Goal: Task Accomplishment & Management: Use online tool/utility

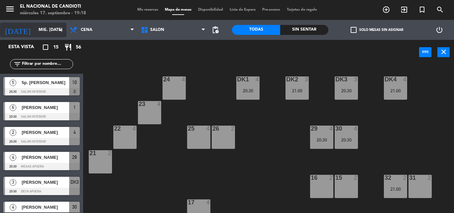
click at [62, 29] on icon "arrow_drop_down" at bounding box center [61, 30] width 8 height 8
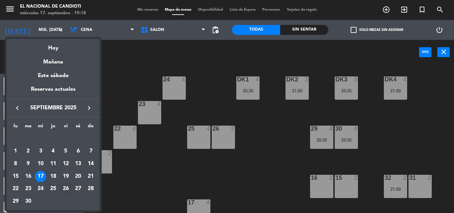
click at [67, 189] on div "26" at bounding box center [65, 188] width 11 height 11
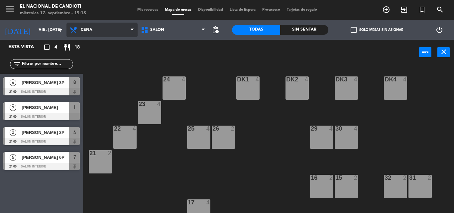
click at [102, 30] on span "Cena" at bounding box center [101, 30] width 71 height 15
click at [125, 26] on span "Cena" at bounding box center [101, 30] width 71 height 15
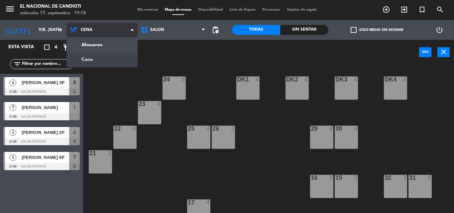
click at [113, 58] on ng-component "menu El Nacional de Candioti miércoles 17. septiembre - 19:18 Mis reservas Mapa…" at bounding box center [227, 106] width 454 height 213
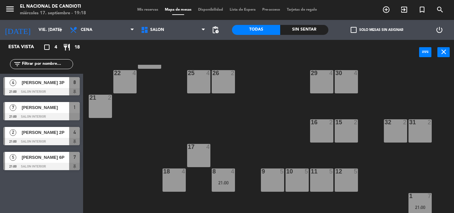
scroll to position [83, 0]
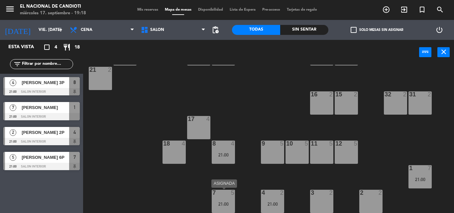
click at [220, 199] on div "7 5 21:00" at bounding box center [223, 201] width 23 height 23
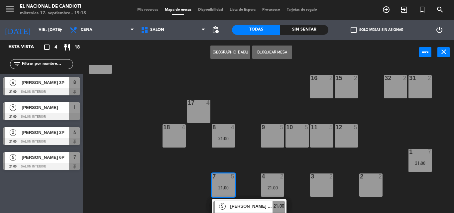
scroll to position [107, 0]
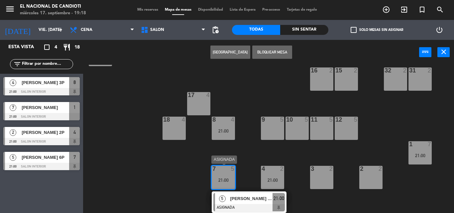
click at [223, 178] on div "21:00" at bounding box center [223, 180] width 23 height 5
click at [223, 178] on div "24 4 DK1 4 DK2 4 DK3 4 DK4 4 23 4 22 4 25 4 26 2 30 4 29 4 21 2 16 2 15 2 32 2 …" at bounding box center [271, 139] width 366 height 148
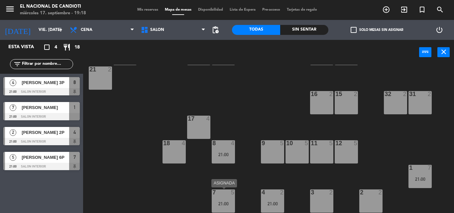
click at [221, 199] on div "7 5 21:00" at bounding box center [223, 200] width 23 height 23
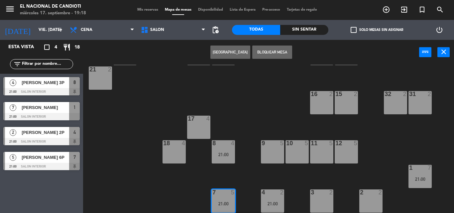
scroll to position [107, 0]
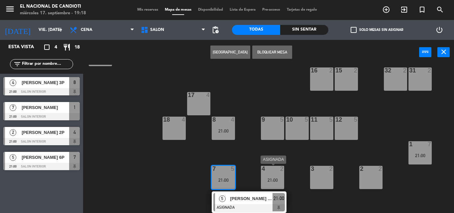
click at [273, 178] on div "21:00" at bounding box center [272, 180] width 23 height 5
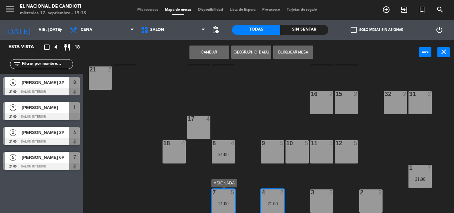
drag, startPoint x: 218, startPoint y: 203, endPoint x: 228, endPoint y: 204, distance: 10.3
click at [218, 203] on div "21:00" at bounding box center [223, 203] width 23 height 5
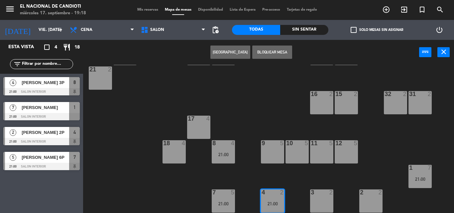
scroll to position [107, 0]
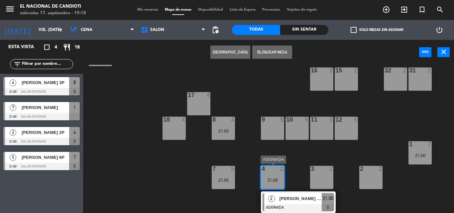
click at [275, 179] on div "21:00" at bounding box center [272, 180] width 23 height 5
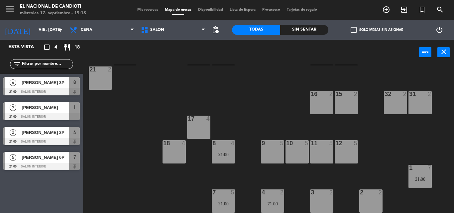
scroll to position [84, 0]
click at [236, 174] on div "24 4 DK1 4 DK2 4 DK3 4 DK4 4 23 4 22 4 25 4 26 2 30 4 29 4 21 2 16 2 15 2 32 2 …" at bounding box center [271, 139] width 366 height 148
click at [226, 152] on div "21:00" at bounding box center [223, 154] width 23 height 5
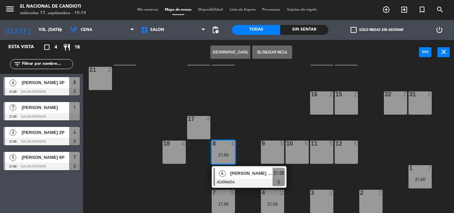
click at [276, 151] on div "9 5" at bounding box center [272, 152] width 23 height 23
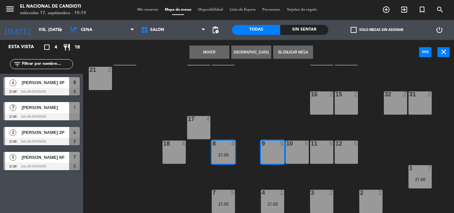
click at [295, 49] on button "Bloquear Mesa" at bounding box center [293, 52] width 40 height 13
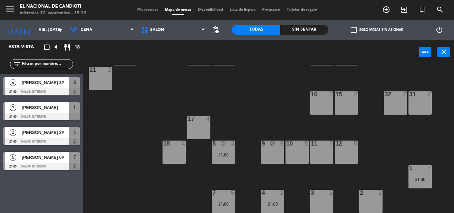
click at [295, 149] on div "10 5" at bounding box center [296, 152] width 23 height 23
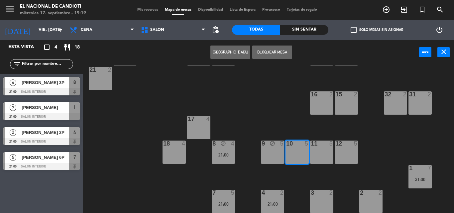
click at [311, 145] on div "11" at bounding box center [311, 144] width 0 height 6
drag, startPoint x: 314, startPoint y: 145, endPoint x: 297, endPoint y: 129, distance: 23.5
click at [311, 143] on div "24 4 DK1 4 DK2 4 DK3 4 DK4 4 23 4 22 4 25 4 26 2 30 4 29 4 21 2 16 2 15 2 32 2 …" at bounding box center [271, 139] width 366 height 148
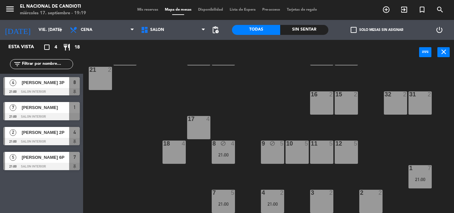
click at [328, 153] on div "11 5" at bounding box center [321, 152] width 23 height 23
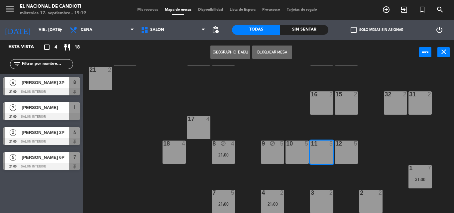
click at [296, 153] on div "10 5" at bounding box center [296, 152] width 23 height 23
click at [269, 51] on button "Bloquear Mesa" at bounding box center [272, 52] width 40 height 13
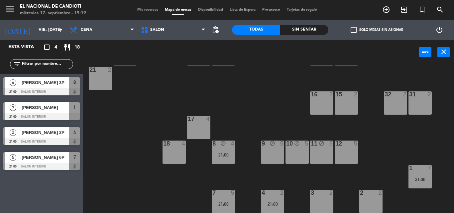
click at [345, 142] on div at bounding box center [345, 144] width 11 height 6
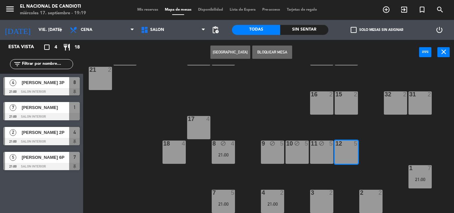
click at [281, 52] on button "Bloquear Mesa" at bounding box center [272, 52] width 40 height 13
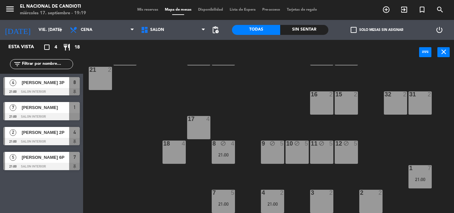
click at [327, 103] on div "16 2" at bounding box center [321, 102] width 23 height 23
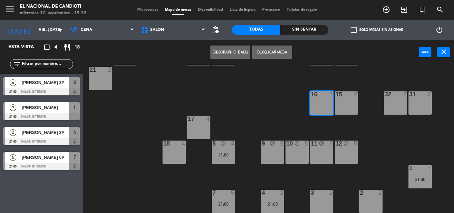
click at [338, 102] on div "15 2" at bounding box center [346, 102] width 23 height 23
click at [279, 50] on button "Bloquear Mesa" at bounding box center [272, 52] width 40 height 13
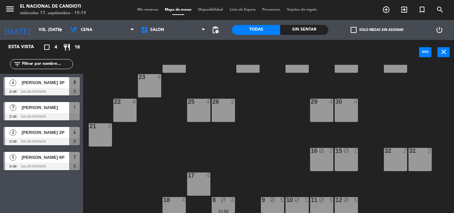
scroll to position [17, 0]
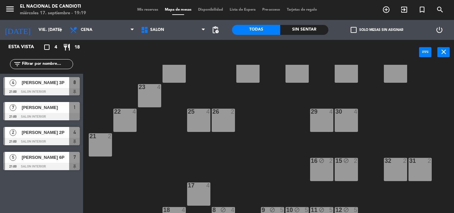
click at [346, 113] on div at bounding box center [345, 112] width 11 height 6
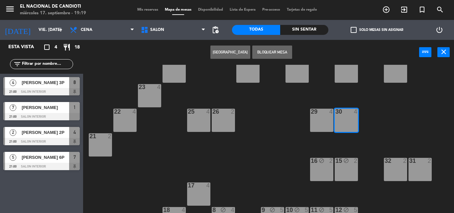
click at [322, 114] on div at bounding box center [321, 112] width 11 height 6
click at [268, 50] on button "Bloquear Mesa" at bounding box center [272, 52] width 40 height 13
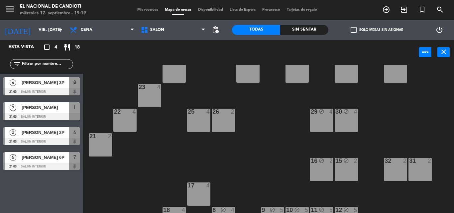
scroll to position [0, 0]
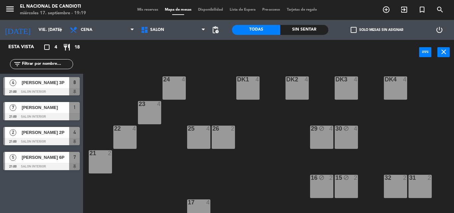
click at [394, 91] on div "DK4 4" at bounding box center [395, 87] width 23 height 23
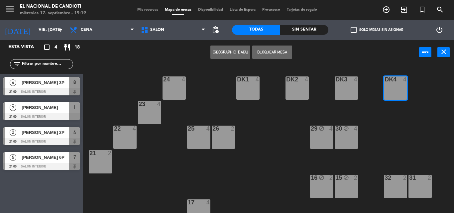
click at [347, 92] on div "DK3 4" at bounding box center [346, 87] width 23 height 23
click at [277, 50] on button "Bloquear Mesa" at bounding box center [272, 52] width 40 height 13
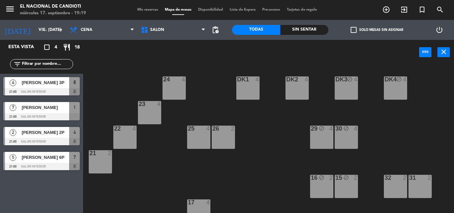
click at [295, 86] on div "DK2 4" at bounding box center [296, 87] width 23 height 23
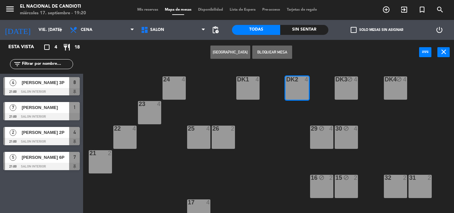
click at [248, 93] on div "DK1 4" at bounding box center [247, 87] width 23 height 23
click at [275, 49] on button "Bloquear Mesa" at bounding box center [272, 52] width 40 height 13
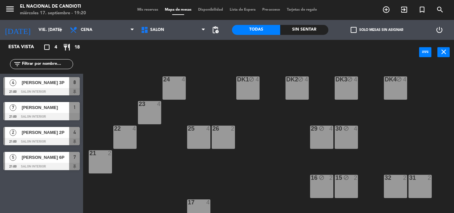
click at [170, 83] on div "24 4" at bounding box center [173, 79] width 23 height 7
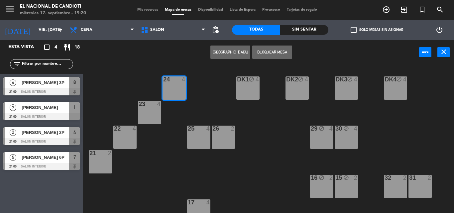
click at [156, 107] on div "4" at bounding box center [160, 104] width 11 height 6
click at [262, 52] on button "Bloquear Mesa" at bounding box center [272, 52] width 40 height 13
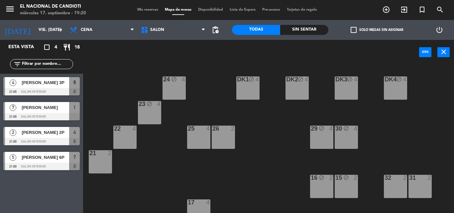
click at [149, 101] on icon "block" at bounding box center [149, 104] width 6 height 6
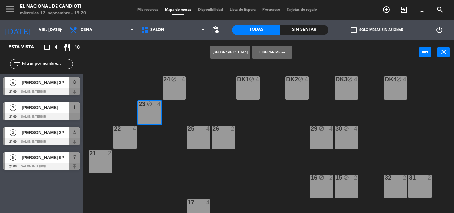
click at [180, 89] on div "24 block 4" at bounding box center [173, 87] width 23 height 23
click at [237, 77] on div "DK1" at bounding box center [237, 79] width 0 height 6
click at [299, 81] on icon "block" at bounding box center [301, 79] width 6 height 6
click at [271, 48] on button "Liberar Mesa" at bounding box center [272, 52] width 40 height 13
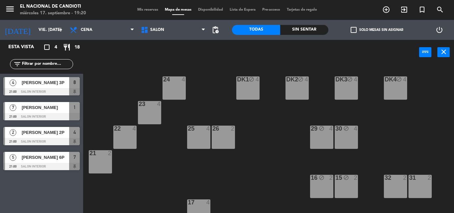
click at [289, 83] on div "DK2 block 4" at bounding box center [296, 79] width 23 height 7
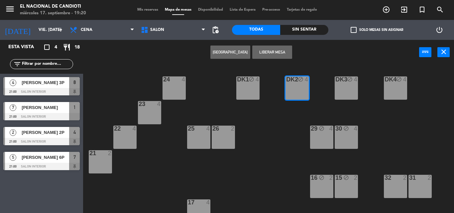
click at [256, 85] on div "DK1 block 4" at bounding box center [247, 87] width 23 height 23
click at [270, 50] on button "Liberar Mesa" at bounding box center [272, 52] width 40 height 13
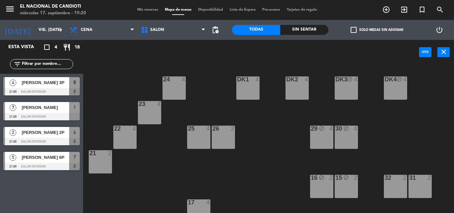
click at [344, 88] on div "DK3 block 4" at bounding box center [346, 87] width 23 height 23
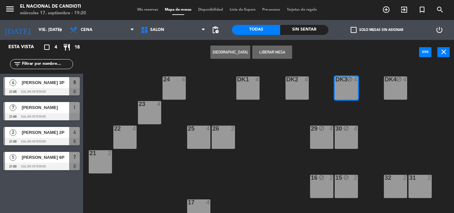
click at [392, 84] on div "DK4 block 4" at bounding box center [395, 87] width 23 height 23
click at [270, 48] on button "Liberar Mesa" at bounding box center [272, 52] width 40 height 13
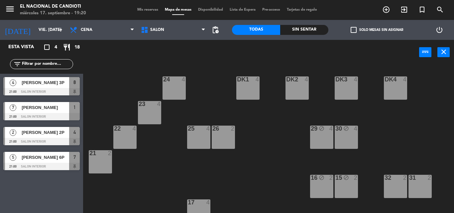
click at [314, 143] on div "29 block 4" at bounding box center [321, 137] width 23 height 23
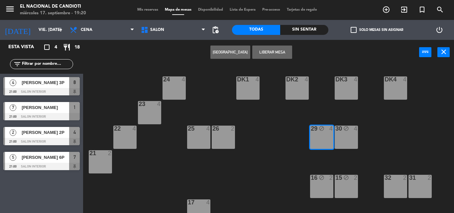
click at [344, 140] on div "30 block 4" at bounding box center [346, 137] width 23 height 23
click at [275, 51] on button "Liberar Mesa" at bounding box center [272, 52] width 40 height 13
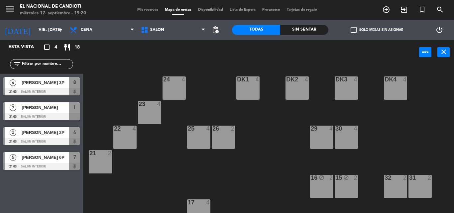
click at [320, 190] on div "16 block 2" at bounding box center [321, 186] width 23 height 23
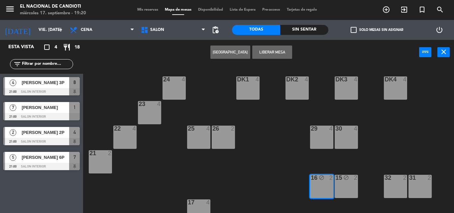
click at [341, 187] on div "15 block 2" at bounding box center [346, 186] width 23 height 23
click at [275, 53] on button "Liberar Mesa" at bounding box center [272, 52] width 40 height 13
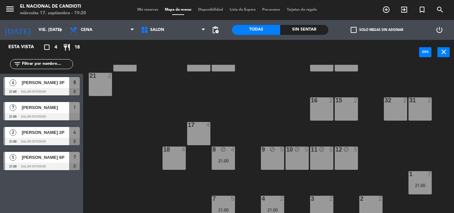
scroll to position [83, 0]
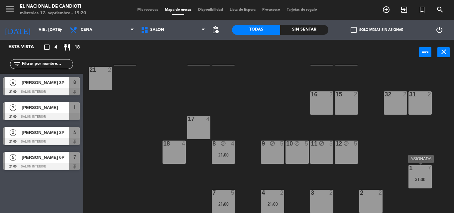
click at [420, 178] on div "21:00" at bounding box center [419, 179] width 23 height 5
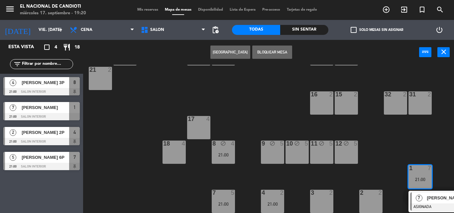
click at [370, 194] on div at bounding box center [370, 193] width 11 height 6
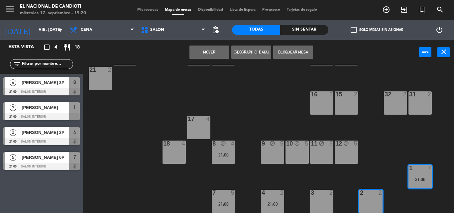
click at [291, 51] on button "Bloquear Mesa" at bounding box center [293, 52] width 40 height 13
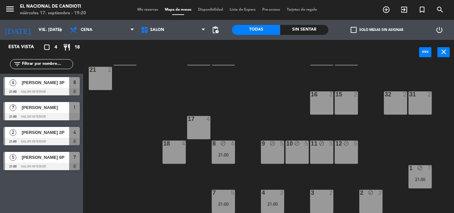
click at [323, 200] on div "3 2" at bounding box center [321, 201] width 23 height 23
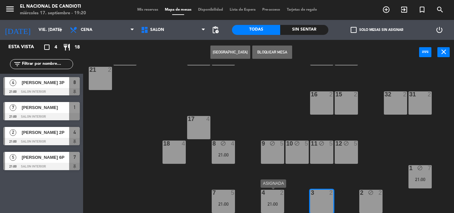
click at [267, 194] on div at bounding box center [272, 193] width 11 height 6
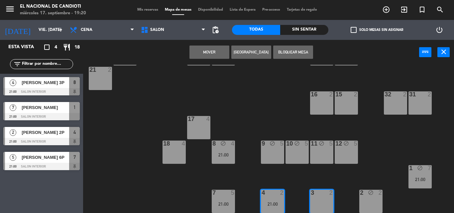
click at [294, 49] on button "Bloquear Mesa" at bounding box center [293, 52] width 40 height 13
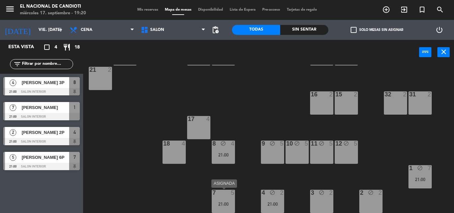
click at [221, 208] on div "7 5 21:00" at bounding box center [223, 201] width 23 height 23
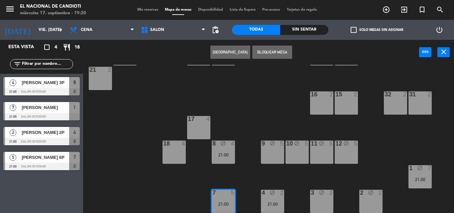
click at [277, 52] on button "Bloquear Mesa" at bounding box center [272, 52] width 40 height 13
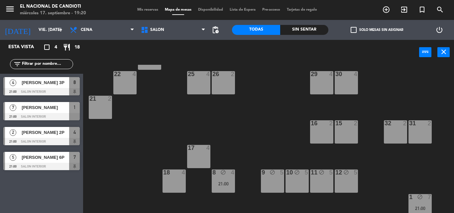
scroll to position [17, 0]
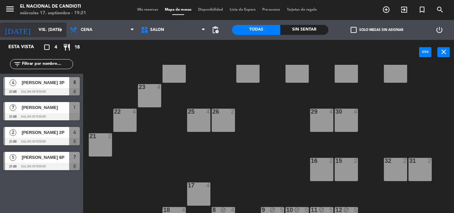
click at [61, 31] on icon "arrow_drop_down" at bounding box center [61, 30] width 8 height 8
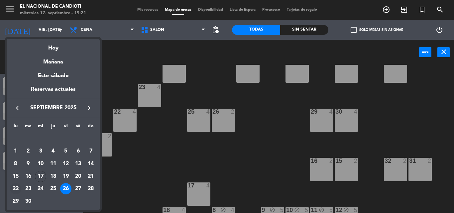
click at [14, 187] on div "22" at bounding box center [15, 188] width 11 height 11
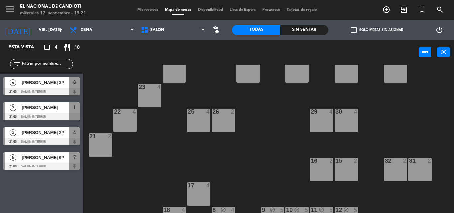
type input "lun. [DATE]"
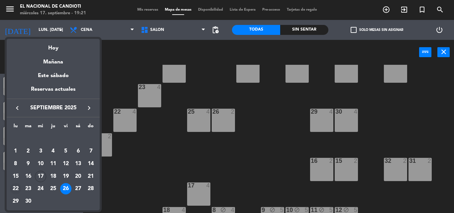
scroll to position [0, 0]
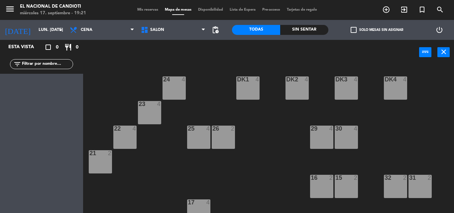
click at [97, 158] on div "21 2" at bounding box center [100, 161] width 23 height 23
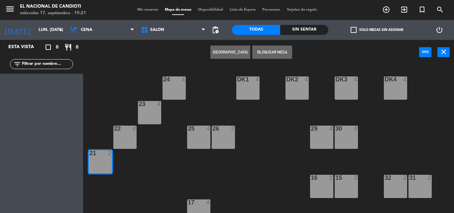
click at [126, 138] on div "22 4" at bounding box center [124, 137] width 23 height 23
click at [276, 51] on button "Bloquear Mesa" at bounding box center [272, 52] width 40 height 13
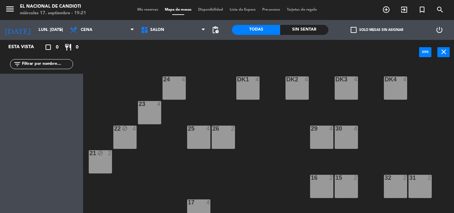
click at [147, 115] on div "23 4" at bounding box center [149, 112] width 23 height 23
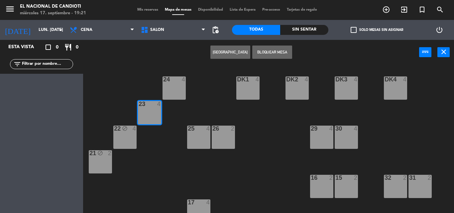
click at [173, 85] on div "24 4" at bounding box center [173, 87] width 23 height 23
click at [268, 46] on button "Bloquear Mesa" at bounding box center [272, 52] width 40 height 13
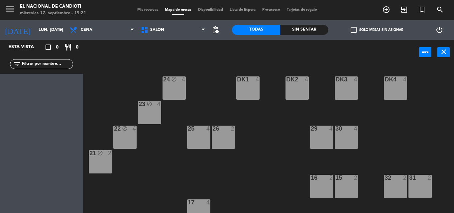
click at [265, 48] on div "power_input close" at bounding box center [251, 52] width 336 height 25
drag, startPoint x: 246, startPoint y: 80, endPoint x: 264, endPoint y: 77, distance: 18.6
click at [248, 80] on div at bounding box center [247, 79] width 11 height 6
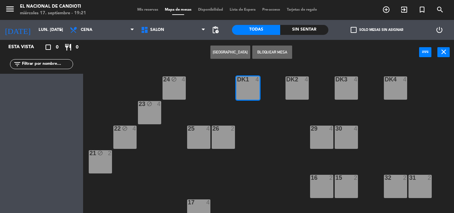
click at [293, 80] on div at bounding box center [296, 79] width 11 height 6
click at [278, 54] on button "Bloquear Mesa" at bounding box center [272, 52] width 40 height 13
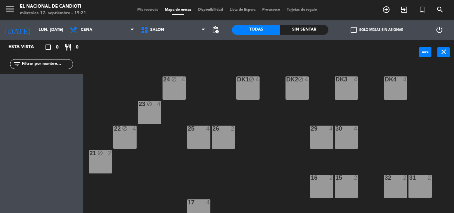
click at [336, 81] on div "DK3" at bounding box center [335, 79] width 0 height 6
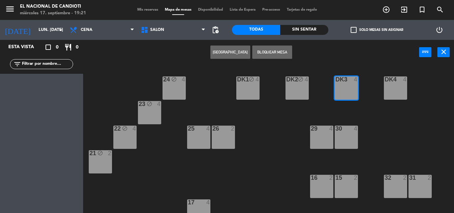
click at [387, 85] on div "DK4 4" at bounding box center [395, 87] width 23 height 23
click at [282, 50] on button "Bloquear Mesa" at bounding box center [272, 52] width 40 height 13
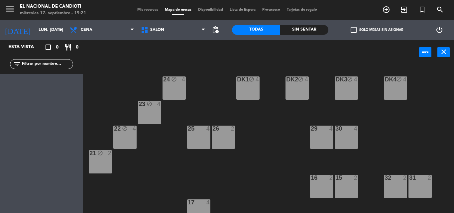
drag, startPoint x: 345, startPoint y: 135, endPoint x: 307, endPoint y: 140, distance: 39.1
click at [346, 135] on div "30 4" at bounding box center [346, 137] width 23 height 23
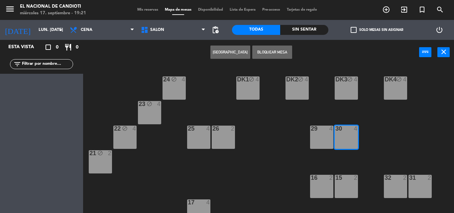
click at [321, 137] on div "29 4" at bounding box center [321, 137] width 23 height 23
click at [280, 53] on button "Bloquear Mesa" at bounding box center [272, 52] width 40 height 13
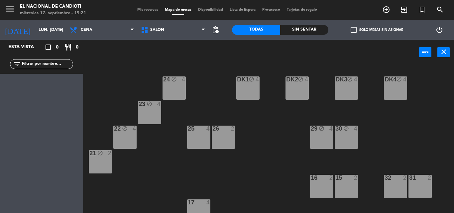
click at [226, 133] on div "26 2" at bounding box center [223, 137] width 23 height 23
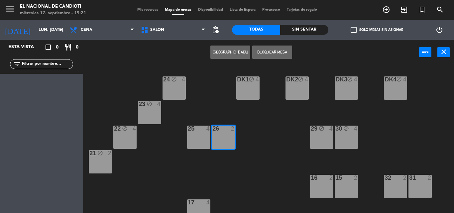
click at [200, 128] on div at bounding box center [198, 129] width 11 height 6
click at [272, 54] on button "Bloquear Mesa" at bounding box center [272, 52] width 40 height 13
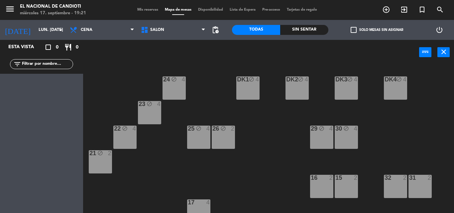
click at [198, 204] on div at bounding box center [198, 202] width 11 height 6
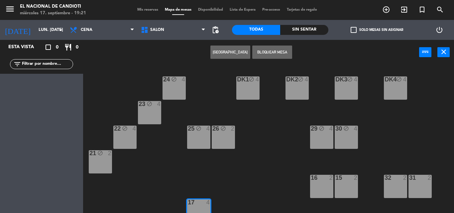
click at [277, 53] on button "Bloquear Mesa" at bounding box center [272, 52] width 40 height 13
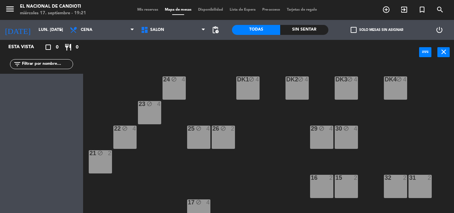
click at [320, 186] on div "16 2" at bounding box center [321, 186] width 23 height 23
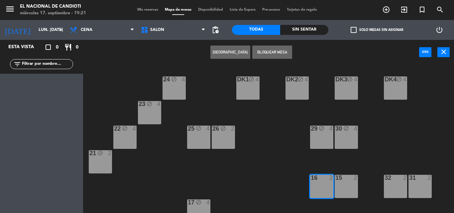
click at [350, 181] on div at bounding box center [345, 178] width 11 height 6
click at [278, 50] on button "Bloquear Mesa" at bounding box center [272, 52] width 40 height 13
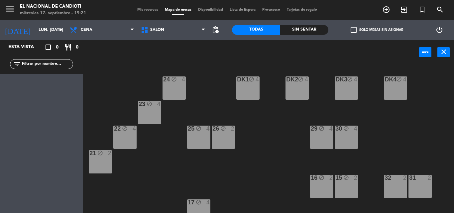
click at [389, 186] on div "32 2" at bounding box center [395, 186] width 23 height 23
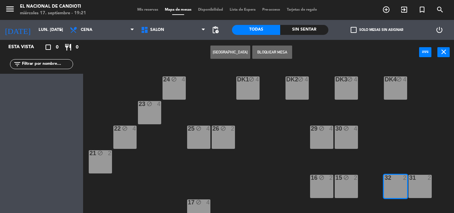
click at [416, 183] on div "31 2" at bounding box center [419, 186] width 23 height 23
click at [283, 52] on button "Bloquear Mesa" at bounding box center [272, 52] width 40 height 13
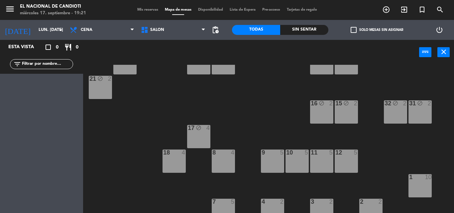
scroll to position [83, 0]
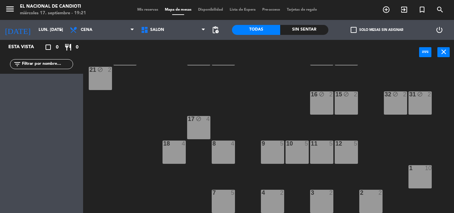
click at [341, 150] on div "12 5" at bounding box center [346, 152] width 23 height 23
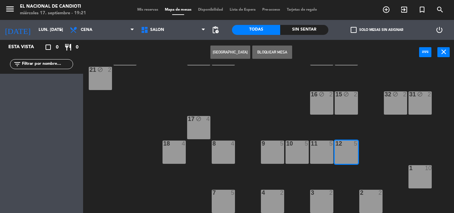
click at [324, 149] on div "11 5" at bounding box center [321, 152] width 23 height 23
click at [280, 52] on button "Bloquear Mesa" at bounding box center [272, 52] width 40 height 13
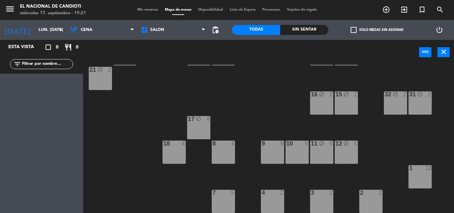
click at [292, 150] on div "10 5" at bounding box center [296, 152] width 23 height 23
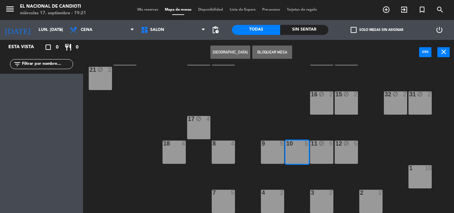
click at [263, 154] on div "9 5" at bounding box center [272, 152] width 23 height 23
click at [281, 44] on div "Crear Reserva Bloquear Mesa power_input close" at bounding box center [251, 52] width 336 height 25
click at [184, 146] on div "4" at bounding box center [184, 144] width 4 height 6
click at [226, 149] on div "8 4" at bounding box center [223, 152] width 23 height 23
click at [276, 49] on button "Bloquear Mesa" at bounding box center [272, 52] width 40 height 13
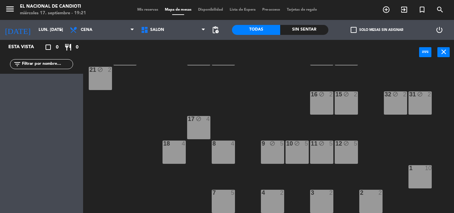
click at [224, 153] on div "8 4" at bounding box center [223, 152] width 23 height 23
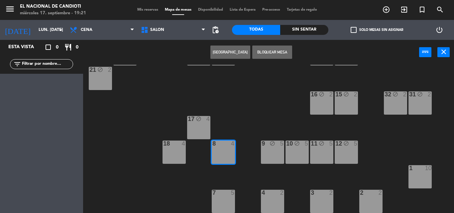
click at [182, 152] on div "18 4" at bounding box center [173, 152] width 23 height 23
click at [178, 150] on div "18 4" at bounding box center [173, 152] width 23 height 23
click at [171, 149] on div "18 4" at bounding box center [173, 152] width 23 height 23
click at [172, 149] on div "18 4" at bounding box center [173, 152] width 23 height 23
click at [171, 149] on div "18 4" at bounding box center [173, 152] width 23 height 23
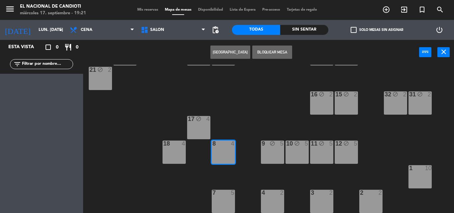
click at [172, 149] on div "18 4" at bounding box center [173, 152] width 23 height 23
click at [173, 150] on div "18 4" at bounding box center [173, 152] width 23 height 23
click at [172, 151] on div "18 4" at bounding box center [173, 152] width 23 height 23
click at [173, 151] on div "18 4" at bounding box center [173, 152] width 23 height 23
click at [272, 54] on button "Bloquear Mesa" at bounding box center [272, 52] width 40 height 13
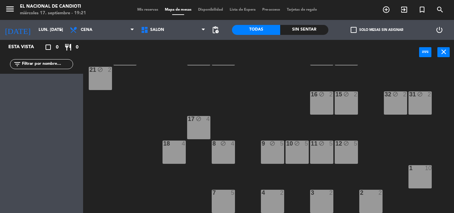
click at [170, 158] on div "18 4" at bounding box center [173, 152] width 23 height 23
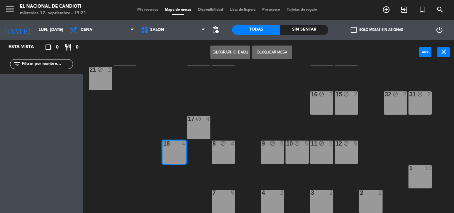
click at [270, 48] on button "Bloquear Mesa" at bounding box center [272, 52] width 40 height 13
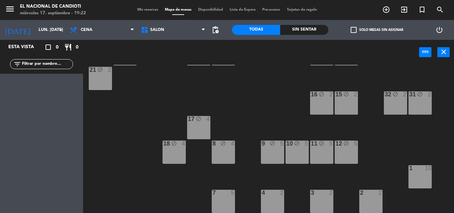
drag, startPoint x: 220, startPoint y: 200, endPoint x: 243, endPoint y: 195, distance: 24.0
click at [221, 200] on div "7 5" at bounding box center [223, 201] width 23 height 23
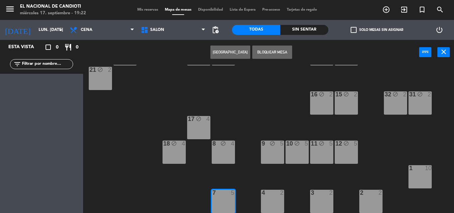
click at [262, 195] on div "4" at bounding box center [261, 193] width 0 height 6
click at [270, 53] on button "Bloquear Mesa" at bounding box center [272, 52] width 40 height 13
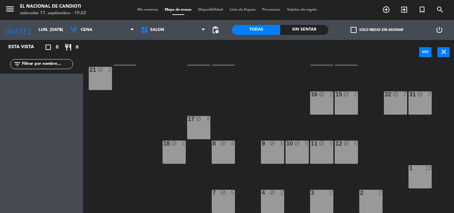
click at [324, 201] on div "3 2" at bounding box center [321, 201] width 23 height 23
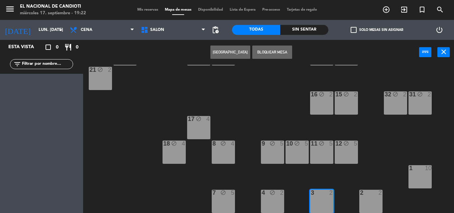
click at [360, 196] on div "2" at bounding box center [360, 193] width 0 height 6
click at [269, 46] on button "Bloquear Mesa" at bounding box center [272, 52] width 40 height 13
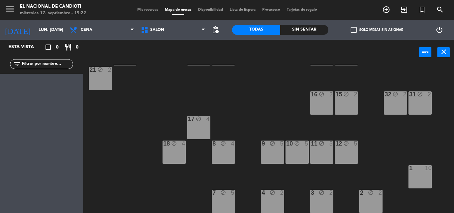
click at [417, 170] on div at bounding box center [419, 168] width 11 height 6
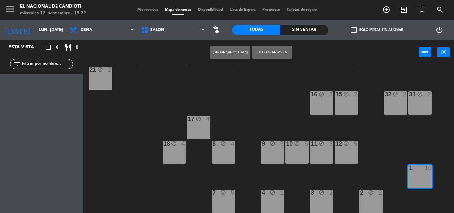
click at [262, 48] on button "Bloquear Mesa" at bounding box center [272, 52] width 40 height 13
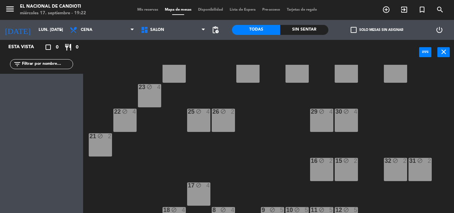
scroll to position [0, 0]
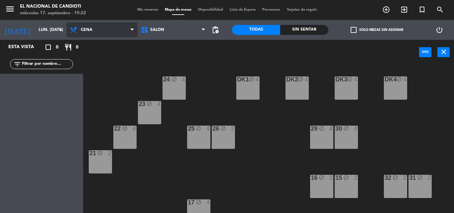
click at [115, 27] on span "Cena" at bounding box center [101, 30] width 71 height 15
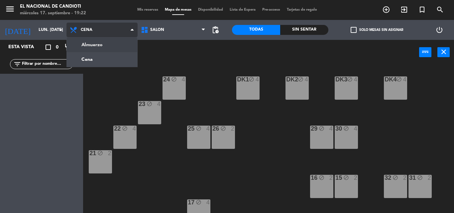
click at [112, 43] on ng-component "menu El Nacional de Candioti miércoles 17. septiembre - 19:22 Mis reservas Mapa…" at bounding box center [227, 106] width 454 height 213
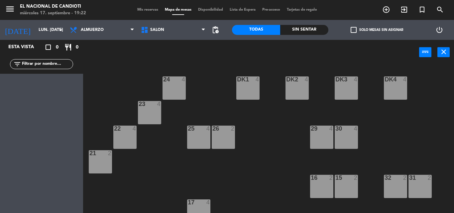
click at [172, 87] on div "24 4" at bounding box center [173, 87] width 23 height 23
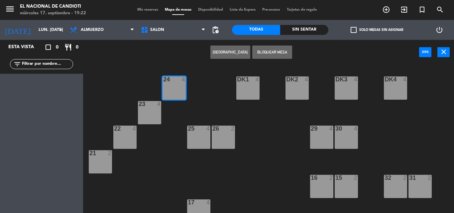
click at [157, 106] on div "4" at bounding box center [159, 104] width 4 height 6
drag, startPoint x: 281, startPoint y: 53, endPoint x: 287, endPoint y: 79, distance: 27.3
click at [281, 53] on button "Bloquear Mesa" at bounding box center [272, 52] width 40 height 13
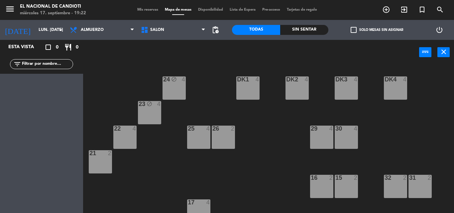
click at [117, 132] on div "22 4" at bounding box center [124, 129] width 23 height 7
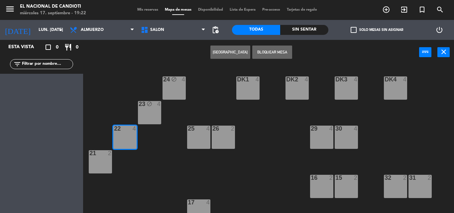
click at [96, 158] on div "21 2" at bounding box center [100, 161] width 23 height 23
click at [269, 49] on button "Bloquear Mesa" at bounding box center [272, 52] width 40 height 13
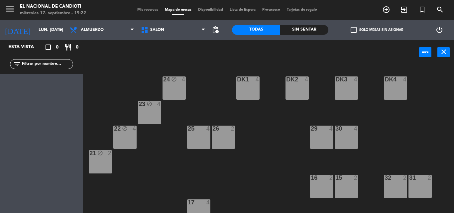
click at [220, 134] on div "26 2" at bounding box center [223, 137] width 23 height 23
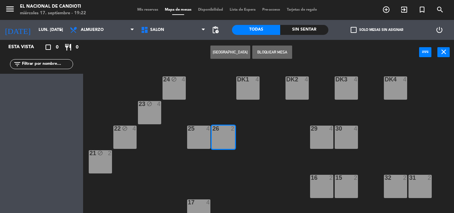
click at [208, 132] on div "25 4" at bounding box center [198, 129] width 23 height 7
click at [202, 132] on div at bounding box center [198, 129] width 11 height 6
drag, startPoint x: 204, startPoint y: 139, endPoint x: 234, endPoint y: 90, distance: 57.5
click at [204, 138] on div "25 4" at bounding box center [198, 137] width 23 height 23
click at [275, 48] on button "Bloquear Mesa" at bounding box center [272, 52] width 40 height 13
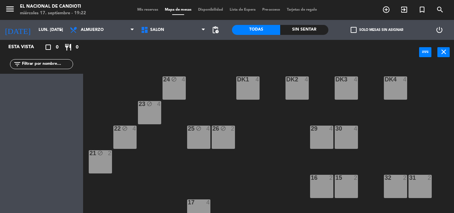
click at [249, 83] on div "DK1 4" at bounding box center [247, 79] width 23 height 7
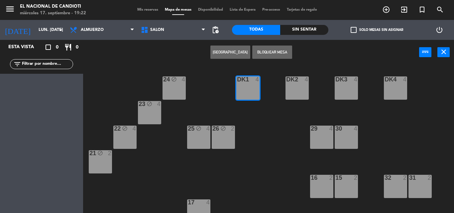
click at [296, 80] on div at bounding box center [296, 79] width 11 height 6
drag, startPoint x: 289, startPoint y: 81, endPoint x: 288, endPoint y: 74, distance: 6.3
click at [286, 80] on div "DK2" at bounding box center [286, 79] width 0 height 6
click at [283, 52] on button "Bloquear Mesa" at bounding box center [272, 52] width 40 height 13
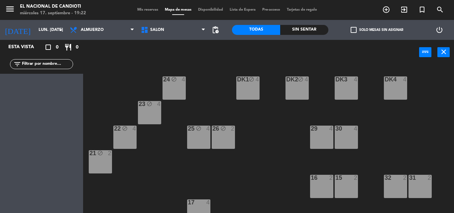
click at [351, 85] on div "DK3 4" at bounding box center [346, 87] width 23 height 23
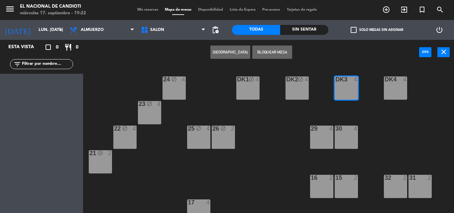
click at [392, 84] on div "DK4 4" at bounding box center [395, 87] width 23 height 23
click at [276, 49] on button "Bloquear Mesa" at bounding box center [272, 52] width 40 height 13
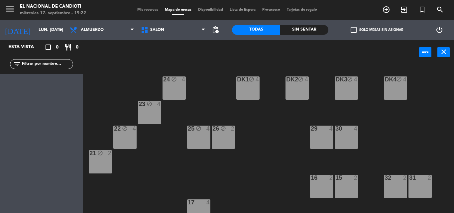
click at [326, 140] on div "29 4" at bounding box center [321, 137] width 23 height 23
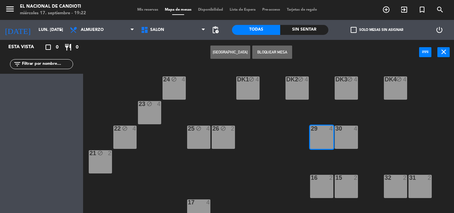
click at [345, 130] on div at bounding box center [345, 129] width 11 height 6
click at [277, 52] on button "Bloquear Mesa" at bounding box center [272, 52] width 40 height 13
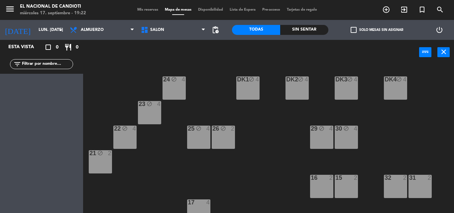
click at [323, 187] on div "16 2" at bounding box center [321, 186] width 23 height 23
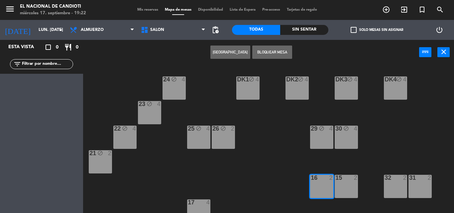
drag, startPoint x: 339, startPoint y: 179, endPoint x: 311, endPoint y: 124, distance: 62.2
click at [336, 179] on div "15" at bounding box center [335, 178] width 0 height 6
click at [265, 51] on button "Bloquear Mesa" at bounding box center [272, 52] width 40 height 13
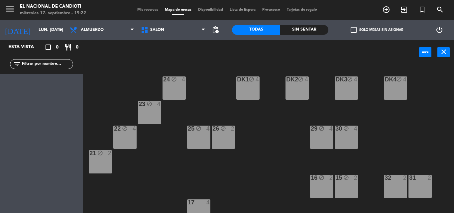
drag, startPoint x: 389, startPoint y: 172, endPoint x: 388, endPoint y: 181, distance: 8.6
click at [385, 181] on div "32" at bounding box center [384, 178] width 0 height 6
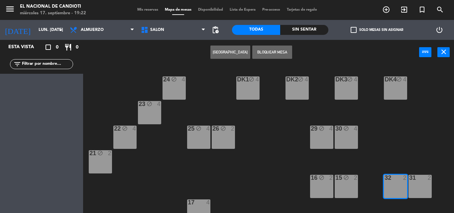
drag, startPoint x: 419, startPoint y: 178, endPoint x: 403, endPoint y: 156, distance: 26.6
click at [419, 178] on div at bounding box center [419, 178] width 11 height 6
click at [277, 52] on button "Bloquear Mesa" at bounding box center [272, 52] width 40 height 13
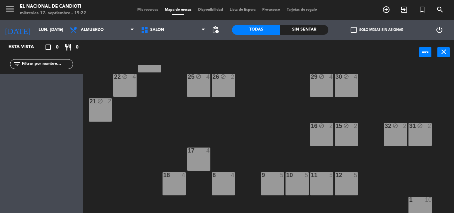
scroll to position [66, 0]
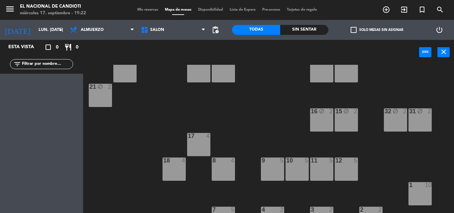
click at [342, 170] on div "12 5" at bounding box center [346, 168] width 23 height 23
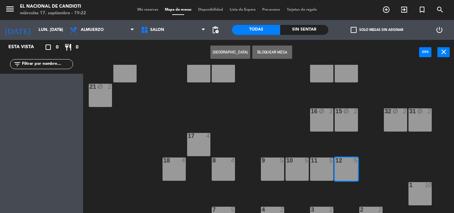
click at [322, 164] on div "11 5" at bounding box center [321, 160] width 23 height 7
click at [271, 50] on button "Bloquear Mesa" at bounding box center [272, 52] width 40 height 13
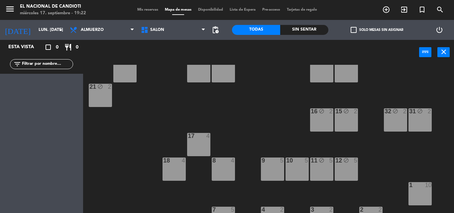
click at [296, 163] on div at bounding box center [296, 160] width 11 height 6
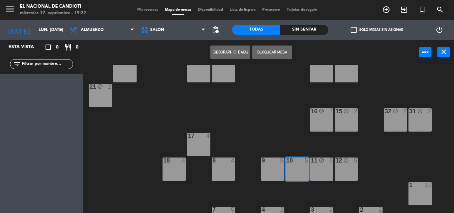
click at [269, 164] on div "9 5" at bounding box center [272, 160] width 23 height 7
click at [282, 53] on button "Bloquear Mesa" at bounding box center [272, 52] width 40 height 13
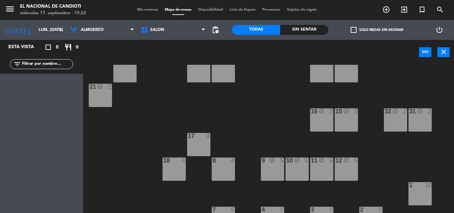
scroll to position [33, 0]
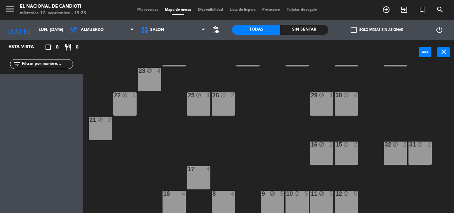
click at [201, 177] on div "17 4" at bounding box center [198, 177] width 23 height 23
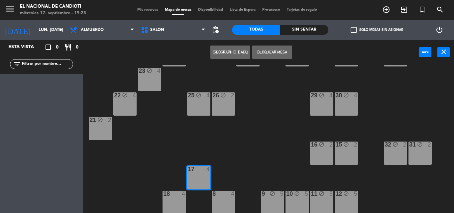
click at [228, 200] on div "8 4" at bounding box center [223, 202] width 23 height 23
click at [279, 51] on button "Bloquear Mesa" at bounding box center [272, 52] width 40 height 13
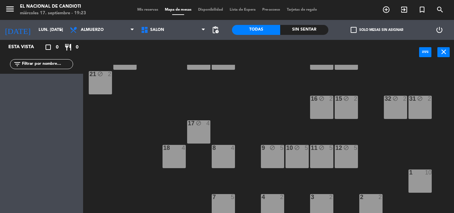
scroll to position [83, 0]
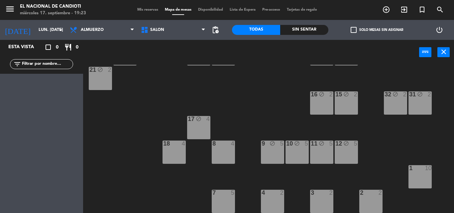
click at [183, 144] on div "4" at bounding box center [184, 144] width 4 height 6
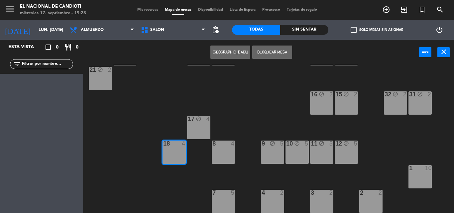
click at [222, 145] on div at bounding box center [223, 144] width 11 height 6
click at [279, 50] on button "Bloquear Mesa" at bounding box center [272, 52] width 40 height 13
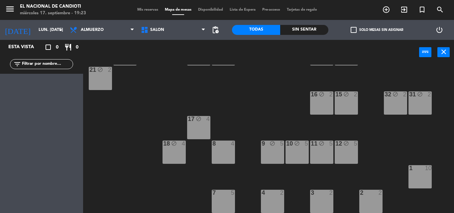
click at [230, 189] on div "24 block 4 DK1 block 4 DK2 block 4 DK3 block 4 DK4 block 4 23 block 4 22 block …" at bounding box center [271, 139] width 366 height 148
click at [262, 191] on div "4" at bounding box center [261, 193] width 0 height 6
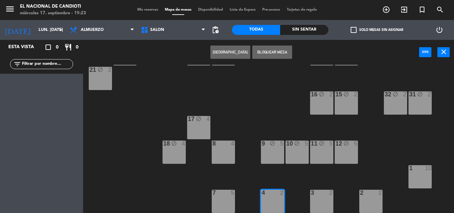
click at [213, 196] on div "7" at bounding box center [212, 193] width 0 height 6
click at [275, 53] on button "Bloquear Mesa" at bounding box center [272, 52] width 40 height 13
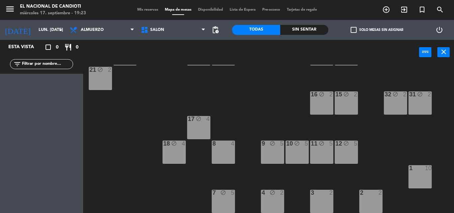
click at [325, 195] on div at bounding box center [321, 193] width 11 height 6
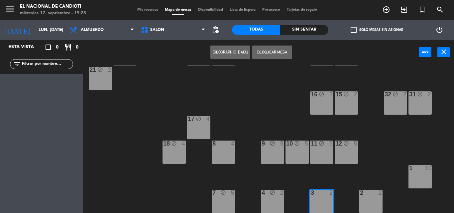
click at [365, 196] on div "2" at bounding box center [359, 193] width 11 height 6
click at [269, 49] on button "Bloquear Mesa" at bounding box center [272, 52] width 40 height 13
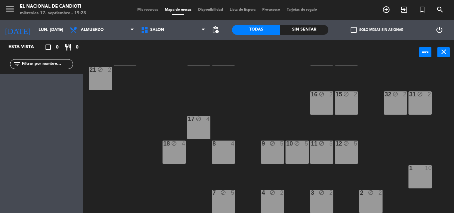
click at [419, 169] on div at bounding box center [419, 168] width 11 height 6
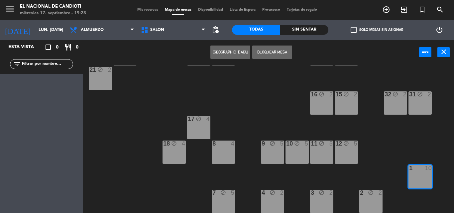
click at [274, 49] on button "Bloquear Mesa" at bounding box center [272, 52] width 40 height 13
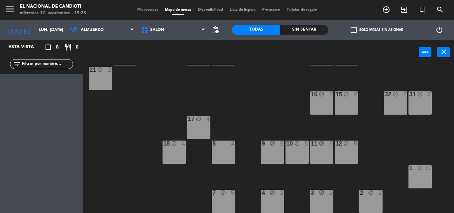
scroll to position [0, 0]
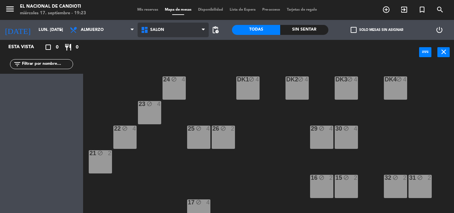
click at [150, 28] on span "SALON" at bounding box center [157, 30] width 14 height 5
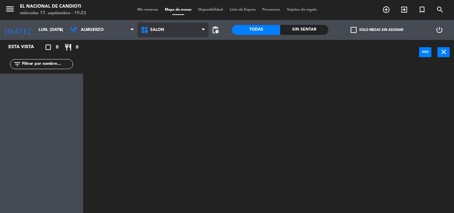
click at [154, 45] on ng-component "menu El Nacional de Candioti miércoles 17. septiembre - 19:23 Mis reservas Mapa…" at bounding box center [227, 106] width 454 height 213
